Goal: Navigation & Orientation: Find specific page/section

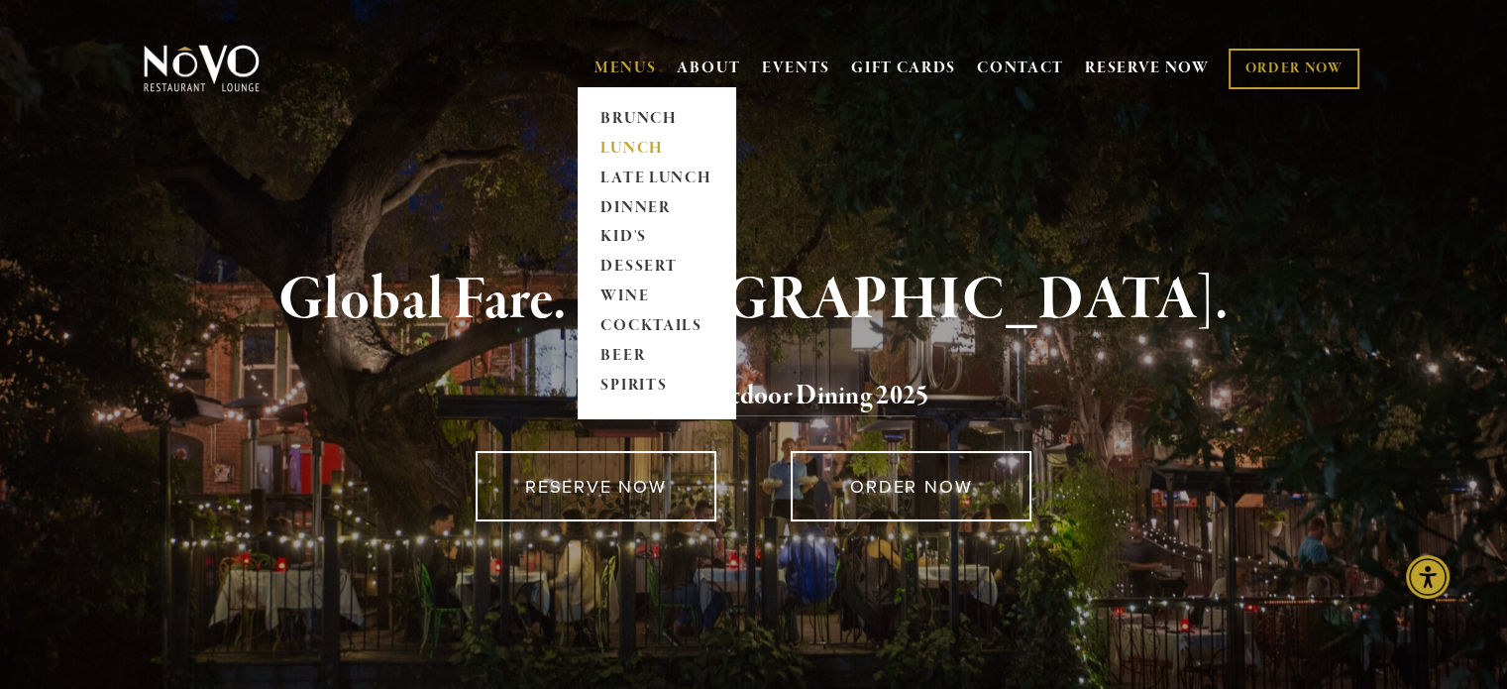
click at [614, 151] on link "LUNCH" at bounding box center [657, 149] width 124 height 30
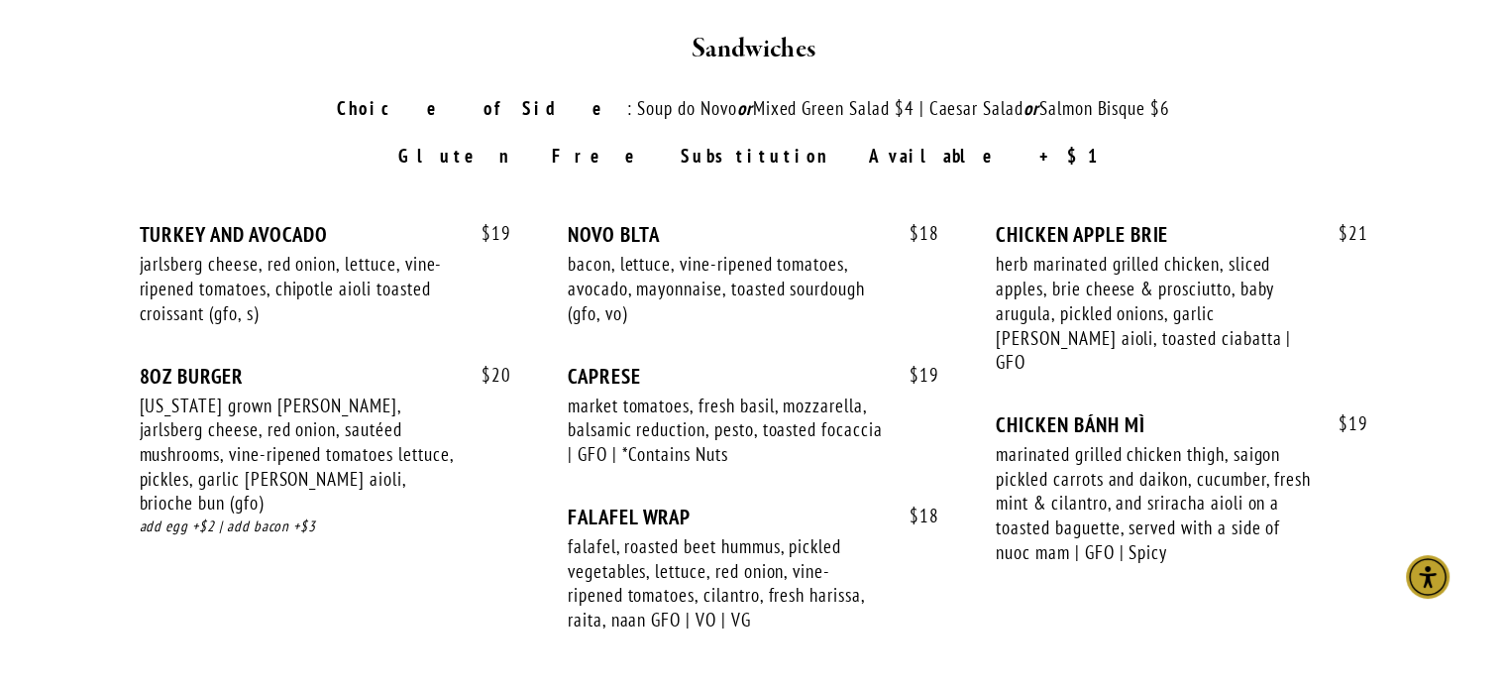
scroll to position [2775, 0]
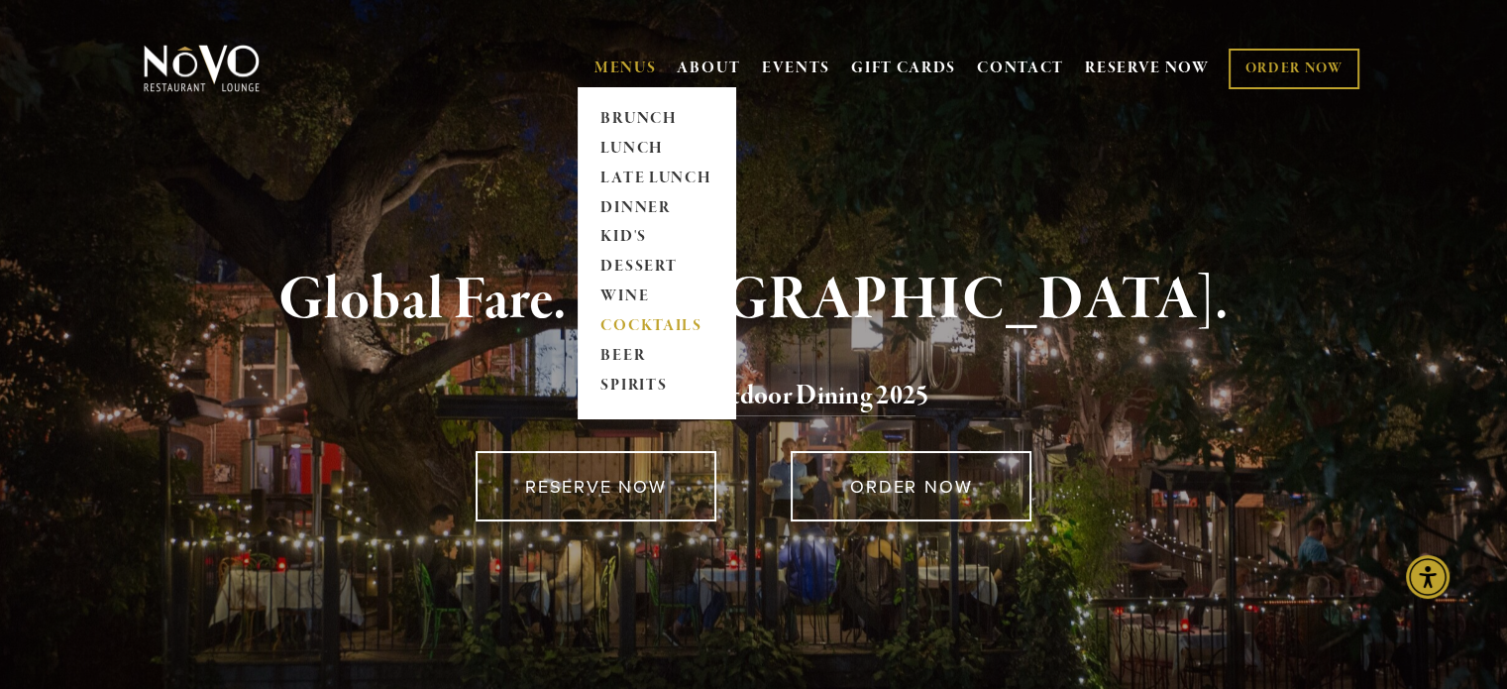
click at [633, 328] on link "COCKTAILS" at bounding box center [657, 327] width 124 height 30
